Goal: Complete application form: Complete application form

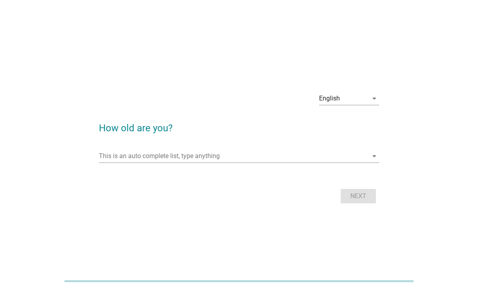
click at [340, 162] on input "This is an auto complete list, type anything" at bounding box center [233, 156] width 269 height 13
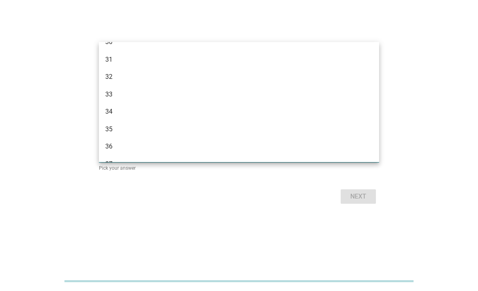
scroll to position [234, 0]
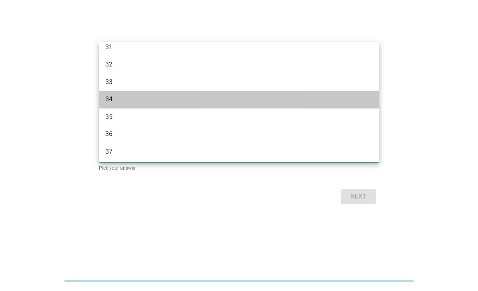
click at [343, 100] on div "34" at bounding box center [227, 99] width 245 height 10
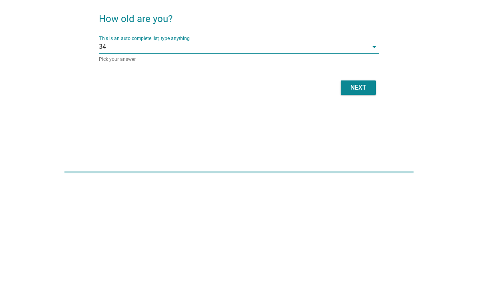
click at [368, 192] on div "Next" at bounding box center [358, 197] width 22 height 10
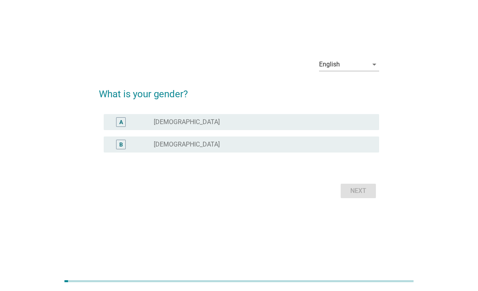
scroll to position [0, 0]
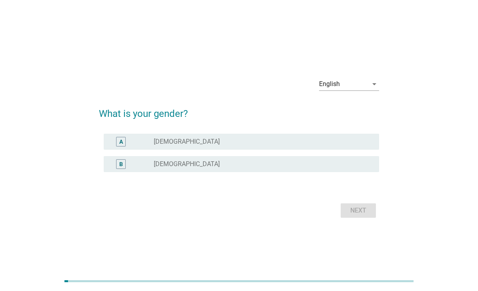
click at [349, 150] on div "A radio_button_unchecked [DEMOGRAPHIC_DATA]" at bounding box center [241, 142] width 275 height 16
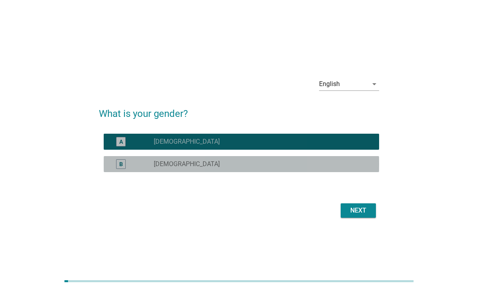
click at [358, 172] on div "B radio_button_unchecked [DEMOGRAPHIC_DATA]" at bounding box center [241, 164] width 275 height 16
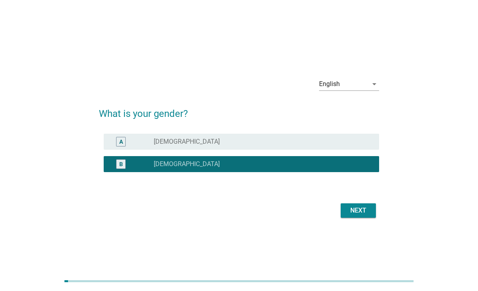
click at [362, 215] on div "Next" at bounding box center [358, 211] width 22 height 10
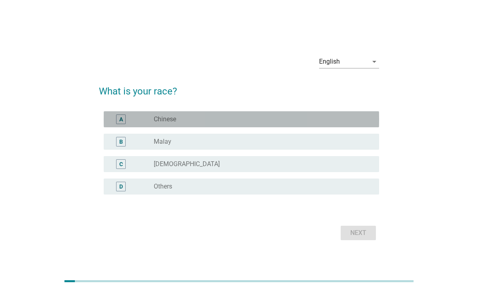
click at [345, 123] on div "radio_button_unchecked Chinese" at bounding box center [260, 119] width 212 height 8
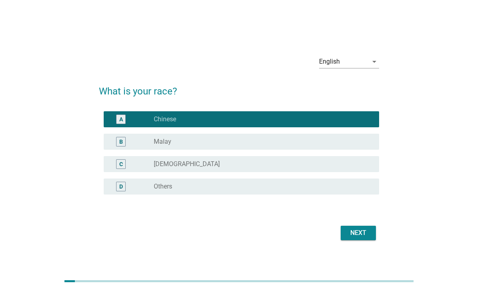
click at [358, 238] on div "Next" at bounding box center [358, 233] width 22 height 10
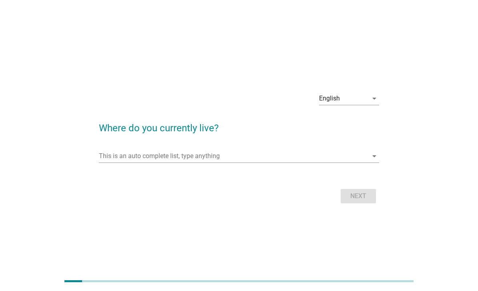
click at [340, 162] on div "This is an auto complete list, type anything arrow_drop_down" at bounding box center [239, 156] width 280 height 13
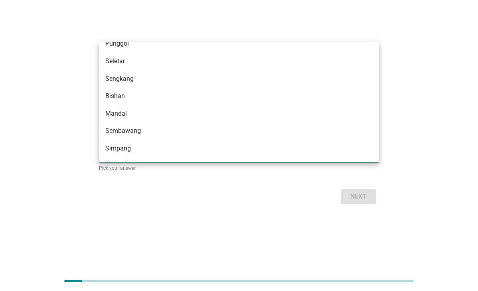
scroll to position [585, 0]
click at [353, 93] on div "Bishan" at bounding box center [239, 97] width 280 height 18
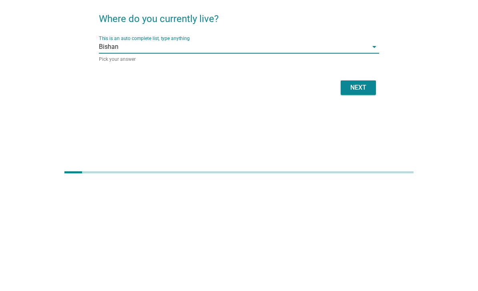
click at [366, 149] on input "This is an auto complete list, type anything" at bounding box center [242, 155] width 249 height 13
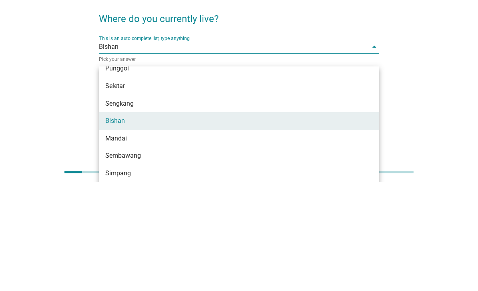
click at [342, 204] on div "Sengkang" at bounding box center [239, 213] width 280 height 18
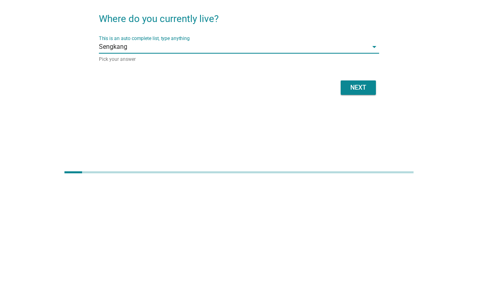
click at [370, 189] on button "Next" at bounding box center [357, 196] width 35 height 14
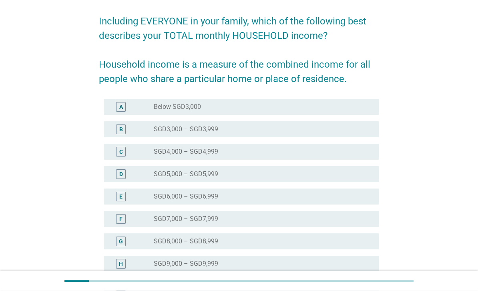
scroll to position [57, 0]
click at [341, 262] on div "radio_button_unchecked SGD9,000 – SGD9,999" at bounding box center [260, 264] width 212 height 8
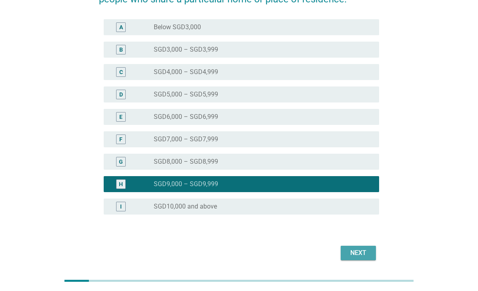
scroll to position [136, 0]
click at [362, 255] on div "Next" at bounding box center [358, 253] width 22 height 10
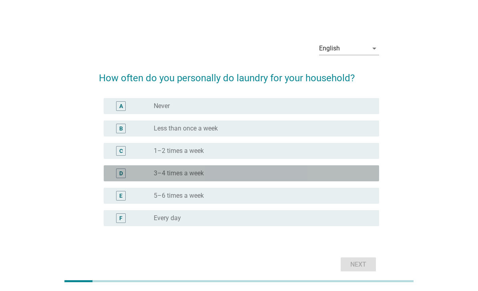
click at [340, 170] on div "D radio_button_unchecked 3–4 times a week" at bounding box center [241, 173] width 275 height 16
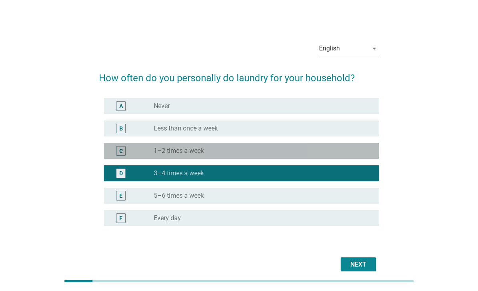
click at [343, 149] on div "C radio_button_unchecked 1–2 times a week" at bounding box center [241, 151] width 275 height 16
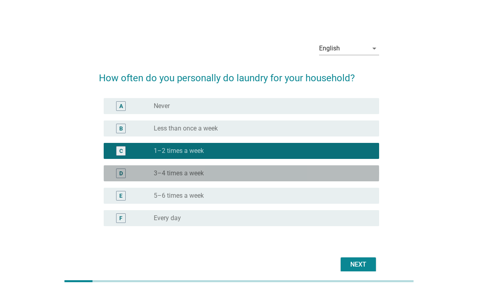
click at [342, 181] on div "D radio_button_unchecked 3–4 times a week" at bounding box center [241, 173] width 275 height 16
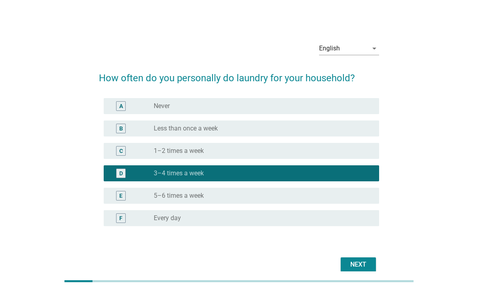
click at [364, 269] on div "Next" at bounding box center [358, 265] width 22 height 10
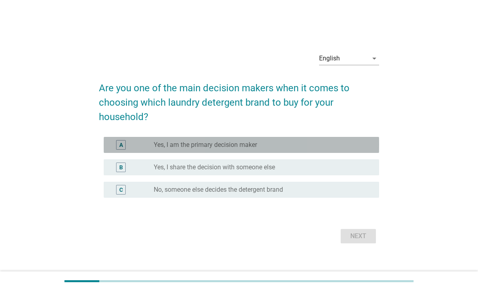
click at [344, 149] on div "radio_button_unchecked Yes, I am the primary decision maker" at bounding box center [260, 145] width 212 height 8
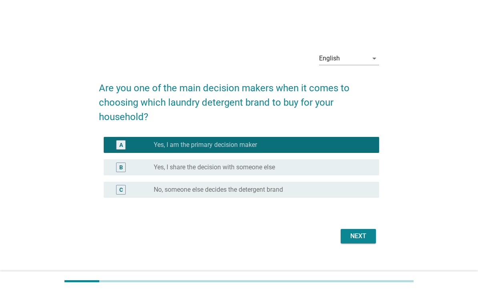
click at [364, 241] on div "Next" at bounding box center [358, 236] width 22 height 10
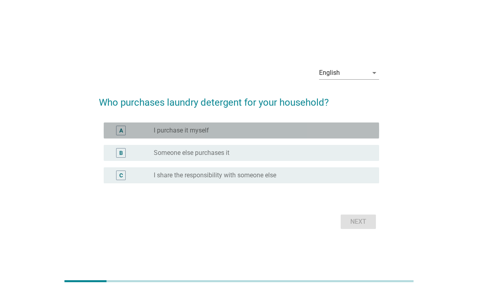
click at [347, 138] on div "A radio_button_unchecked I purchase it myself" at bounding box center [241, 130] width 275 height 16
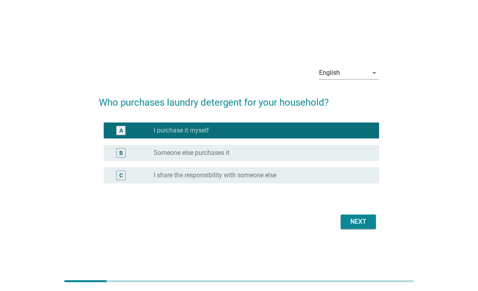
click at [360, 226] on div "Next" at bounding box center [358, 222] width 22 height 10
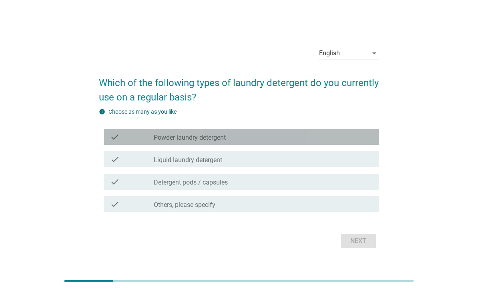
click at [349, 142] on div "check_box_outline_blank Powder laundry detergent" at bounding box center [263, 137] width 219 height 10
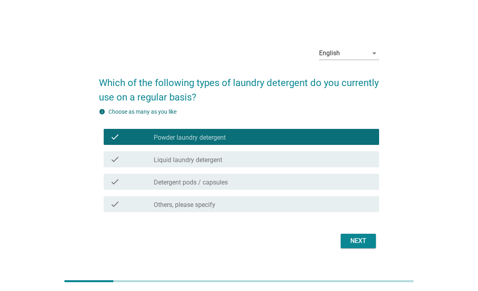
click at [361, 246] on div "Next" at bounding box center [358, 241] width 22 height 10
